Goal: Transaction & Acquisition: Purchase product/service

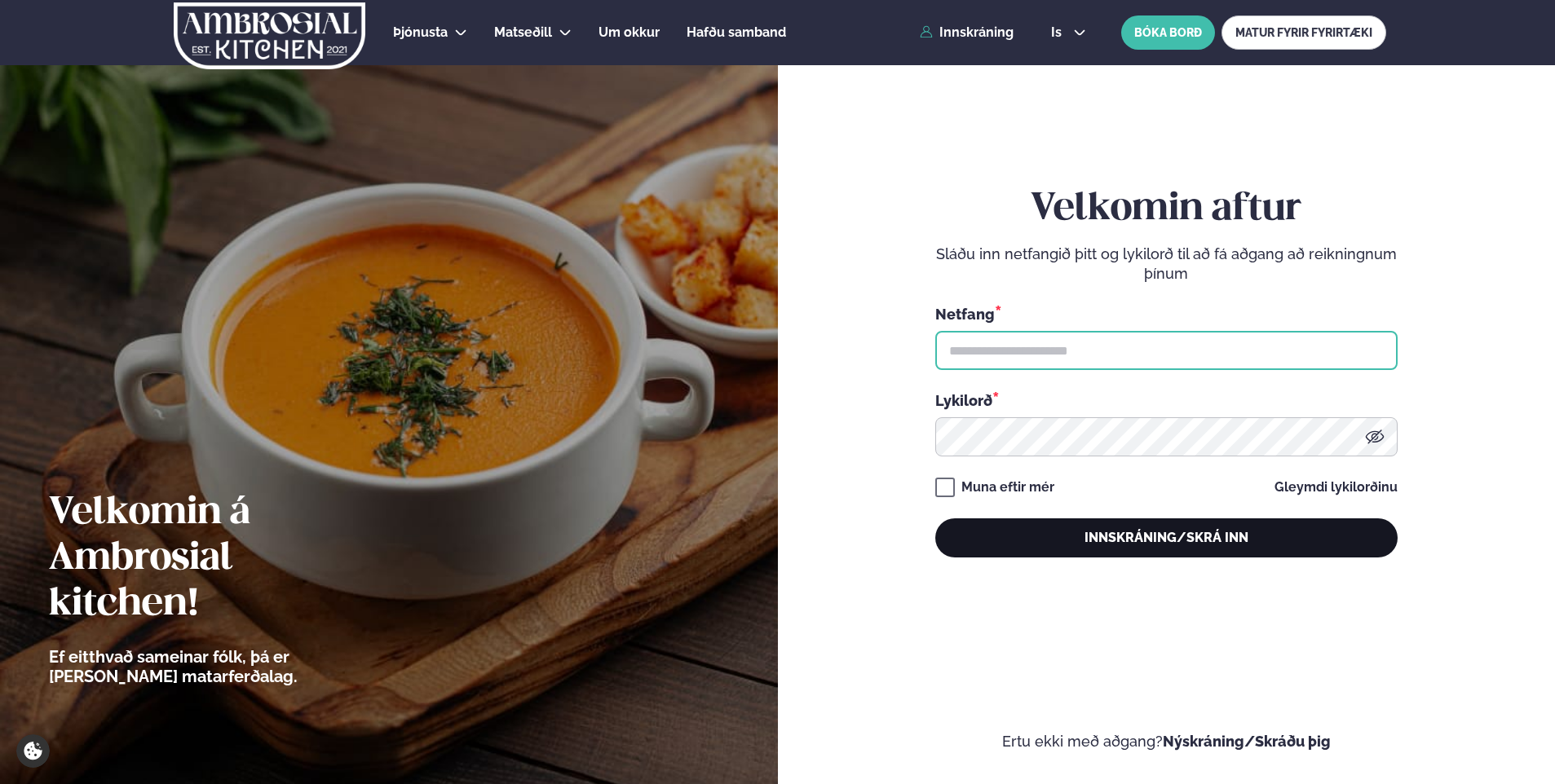
type input "**********"
click at [1030, 533] on button "Innskráning/Skrá inn" at bounding box center [1167, 537] width 463 height 39
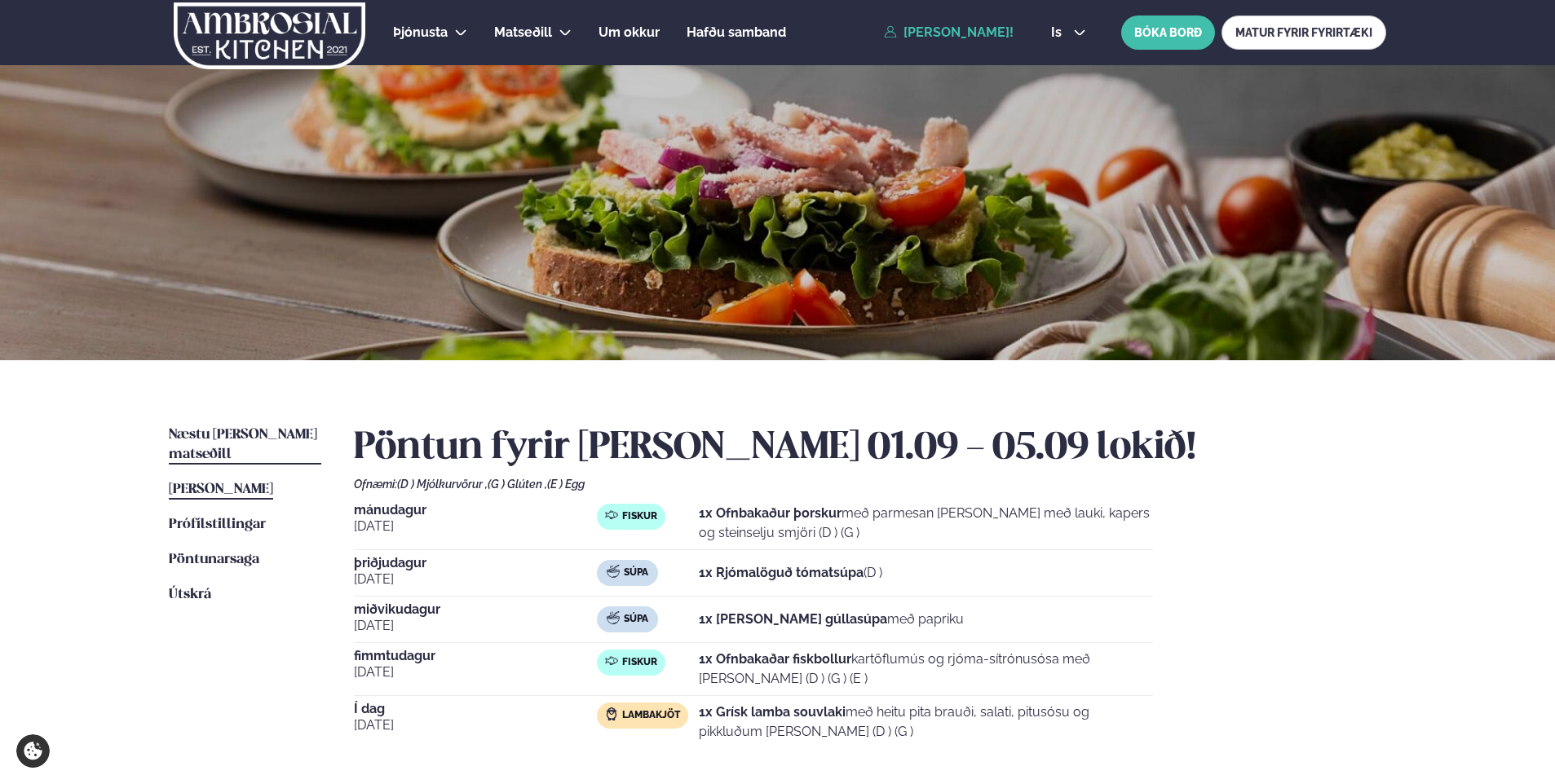
click at [248, 435] on span "Næstu [PERSON_NAME] matseðill" at bounding box center [242, 445] width 148 height 34
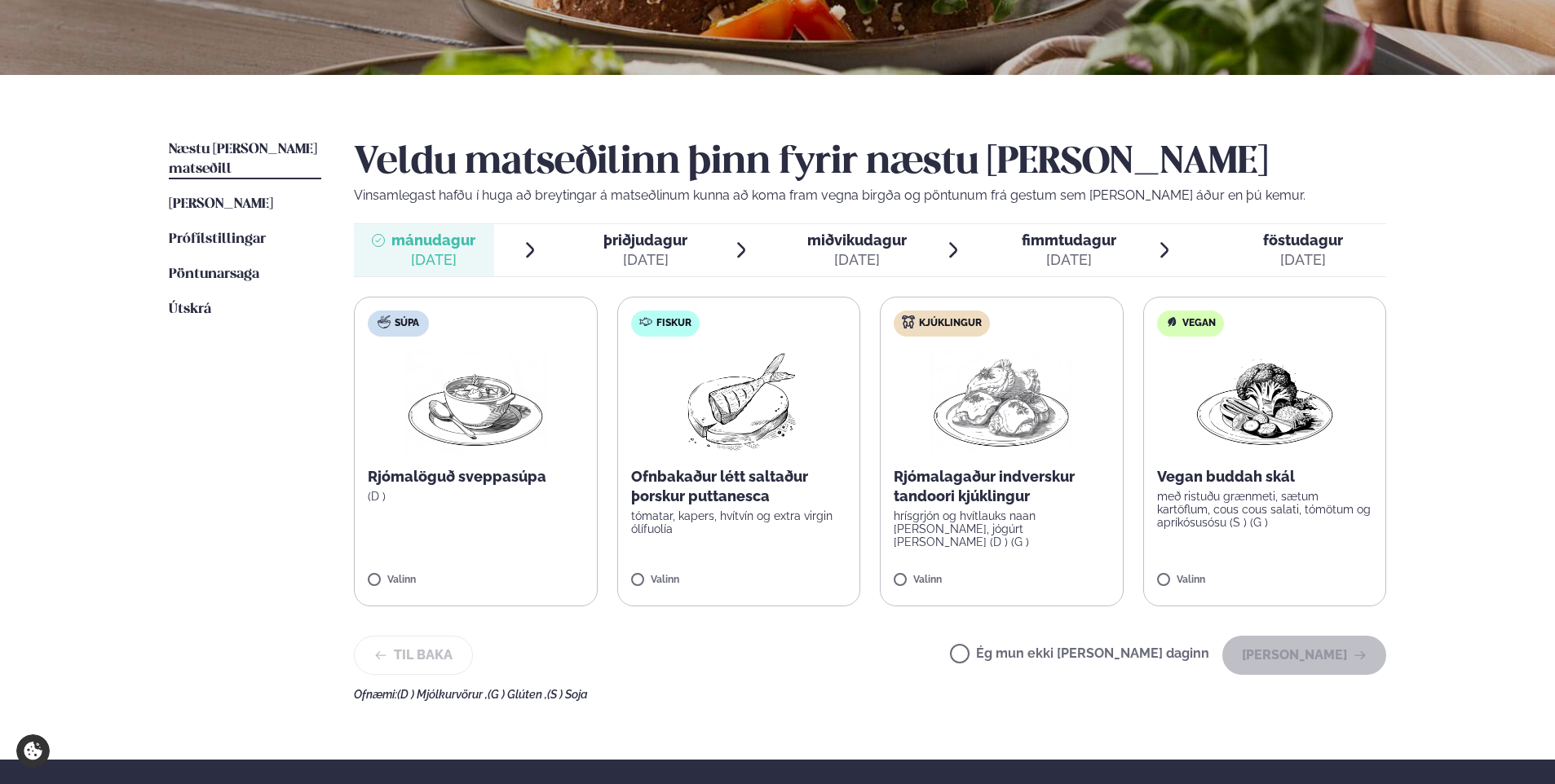
scroll to position [326, 0]
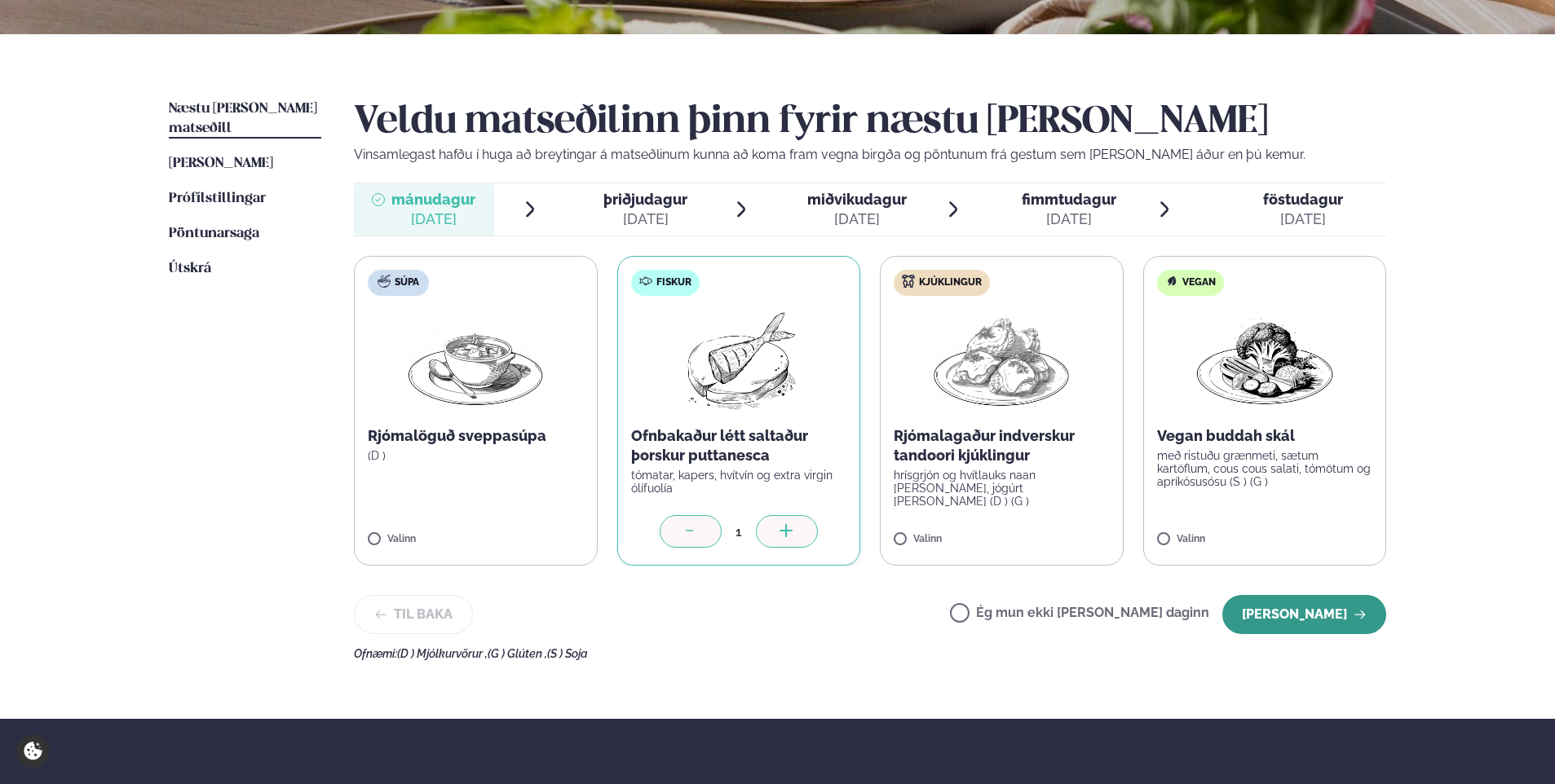
click at [1297, 616] on button "[PERSON_NAME]" at bounding box center [1304, 613] width 164 height 39
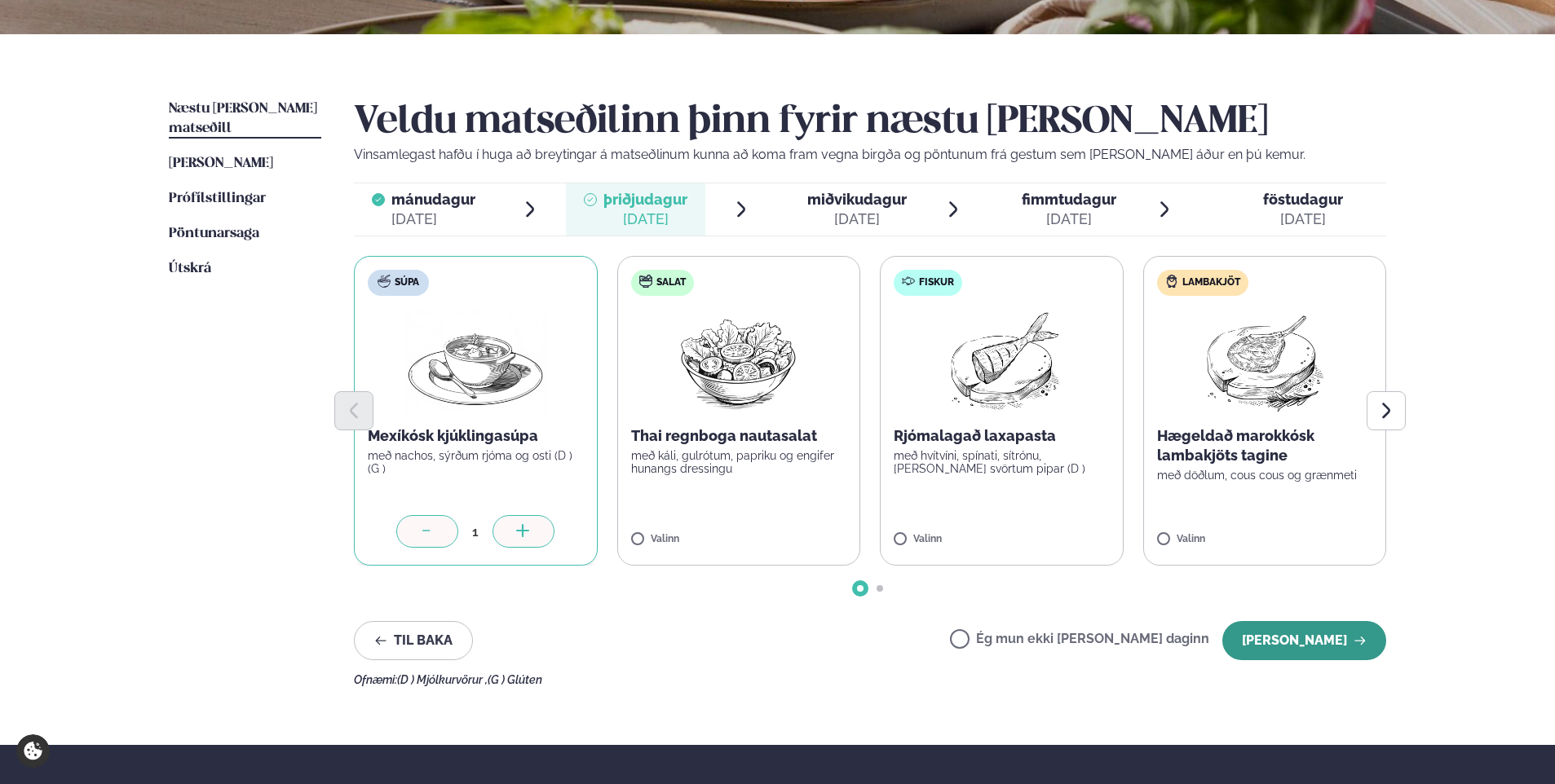
click at [1276, 652] on button "[PERSON_NAME]" at bounding box center [1304, 640] width 164 height 39
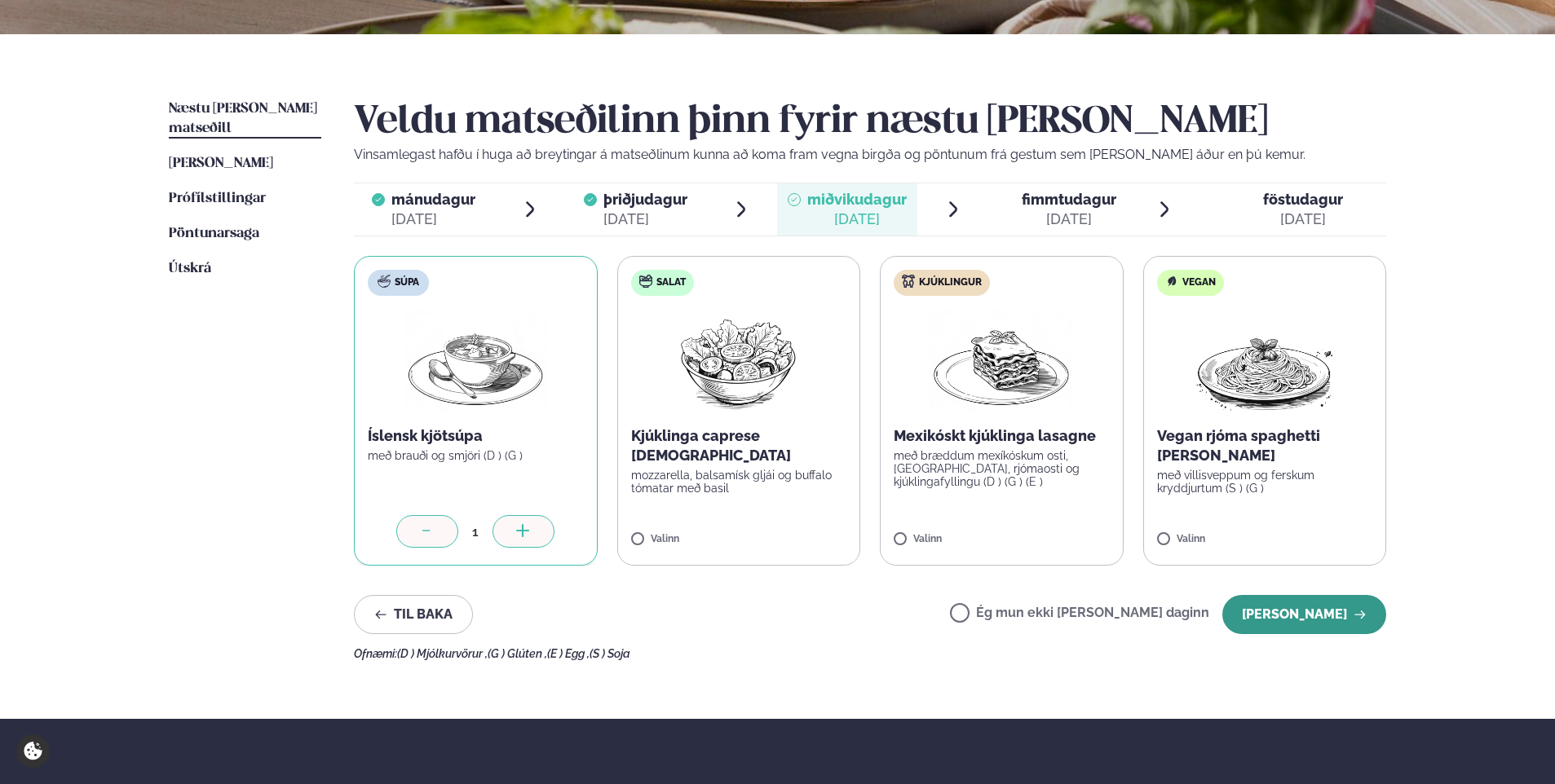
click at [1302, 618] on button "[PERSON_NAME]" at bounding box center [1304, 613] width 164 height 39
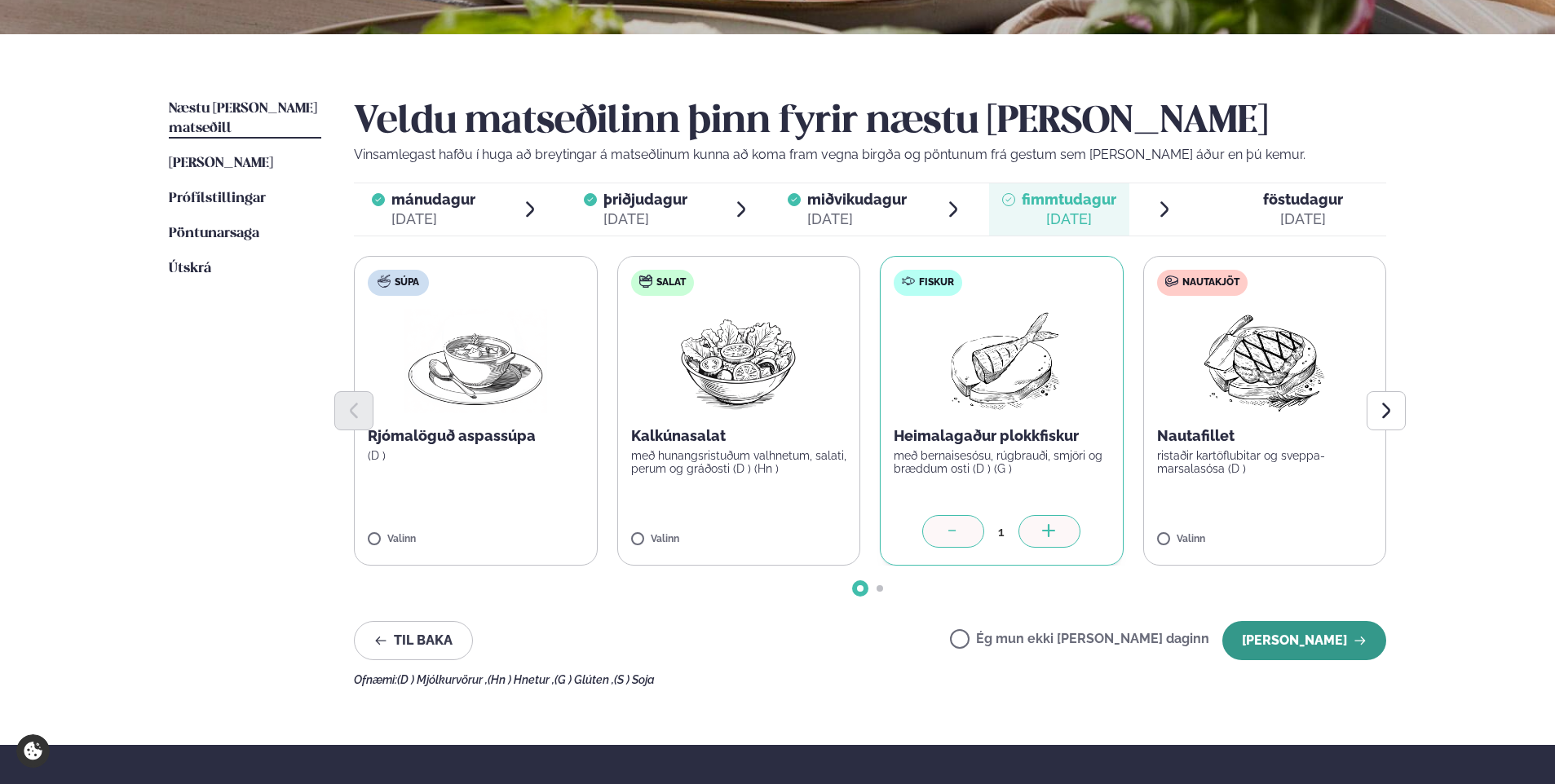
click at [1308, 642] on button "[PERSON_NAME]" at bounding box center [1304, 640] width 164 height 39
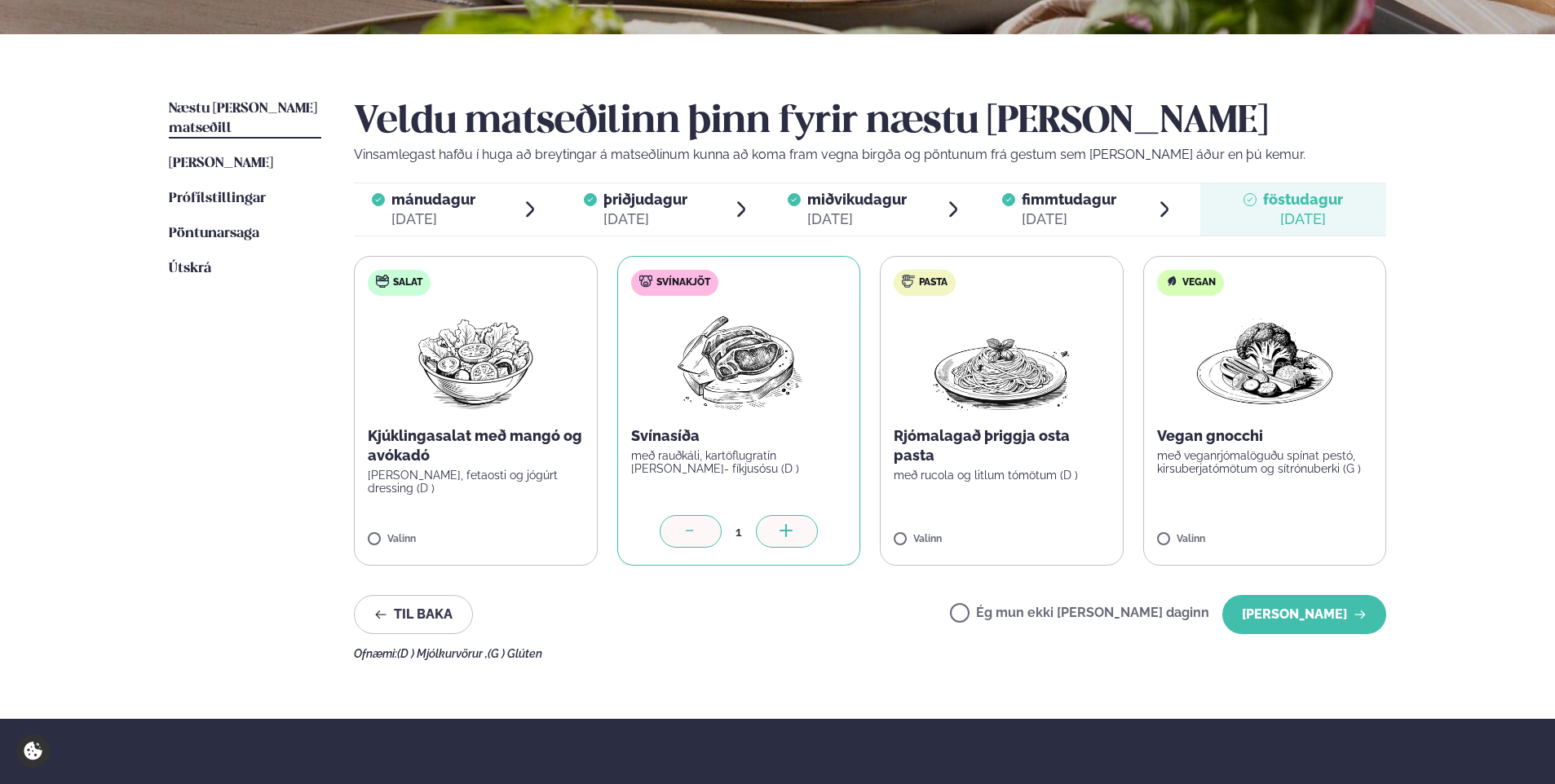
click at [1037, 203] on span "fimmtudagur" at bounding box center [1068, 198] width 94 height 17
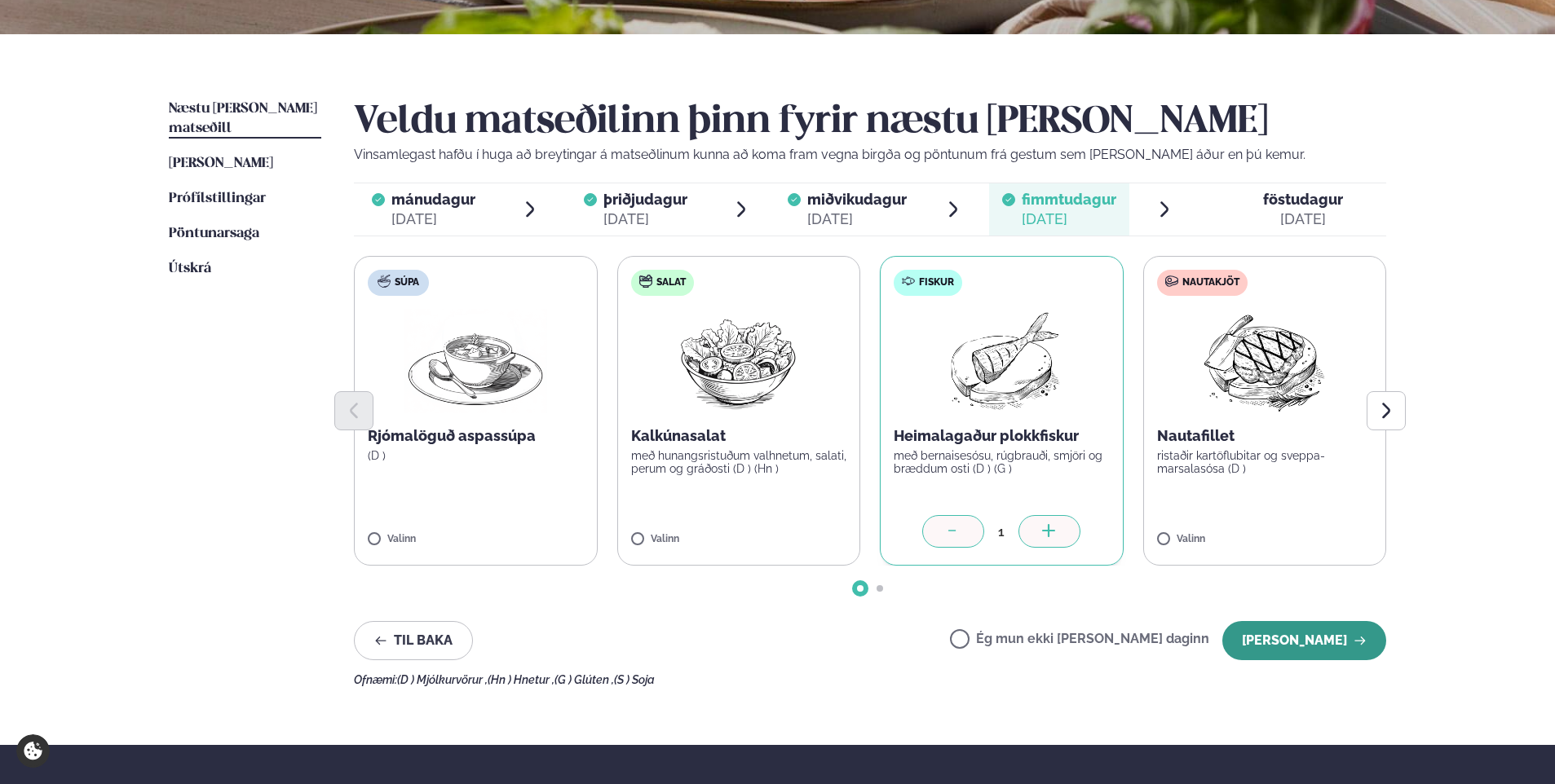
click at [1320, 631] on button "[PERSON_NAME]" at bounding box center [1304, 640] width 164 height 39
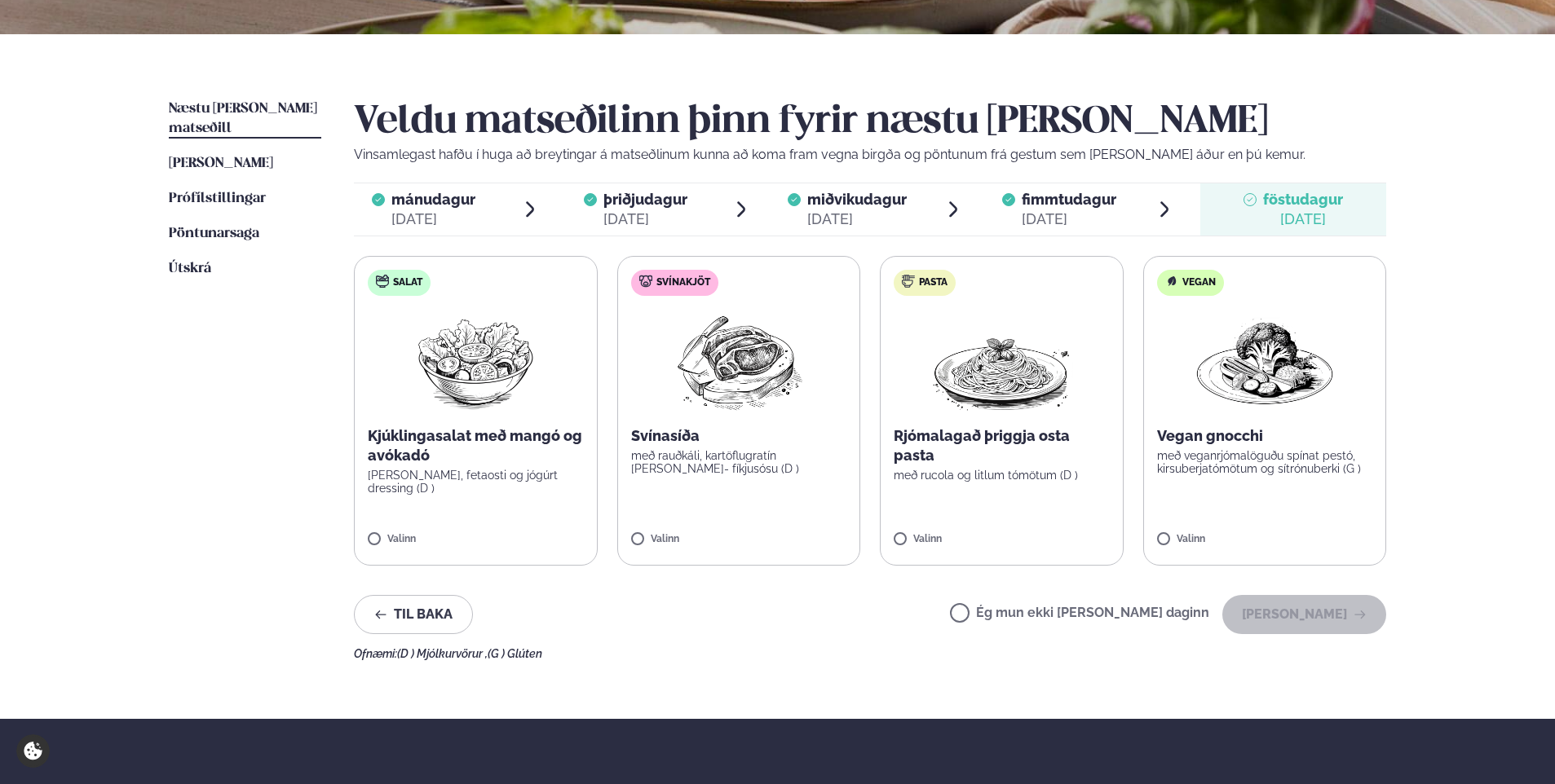
click at [247, 108] on span "Næstu [PERSON_NAME] matseðill" at bounding box center [242, 119] width 148 height 34
click at [692, 325] on img at bounding box center [738, 360] width 144 height 104
click at [1291, 615] on button "[PERSON_NAME]" at bounding box center [1304, 613] width 164 height 39
